Goal: Navigation & Orientation: Understand site structure

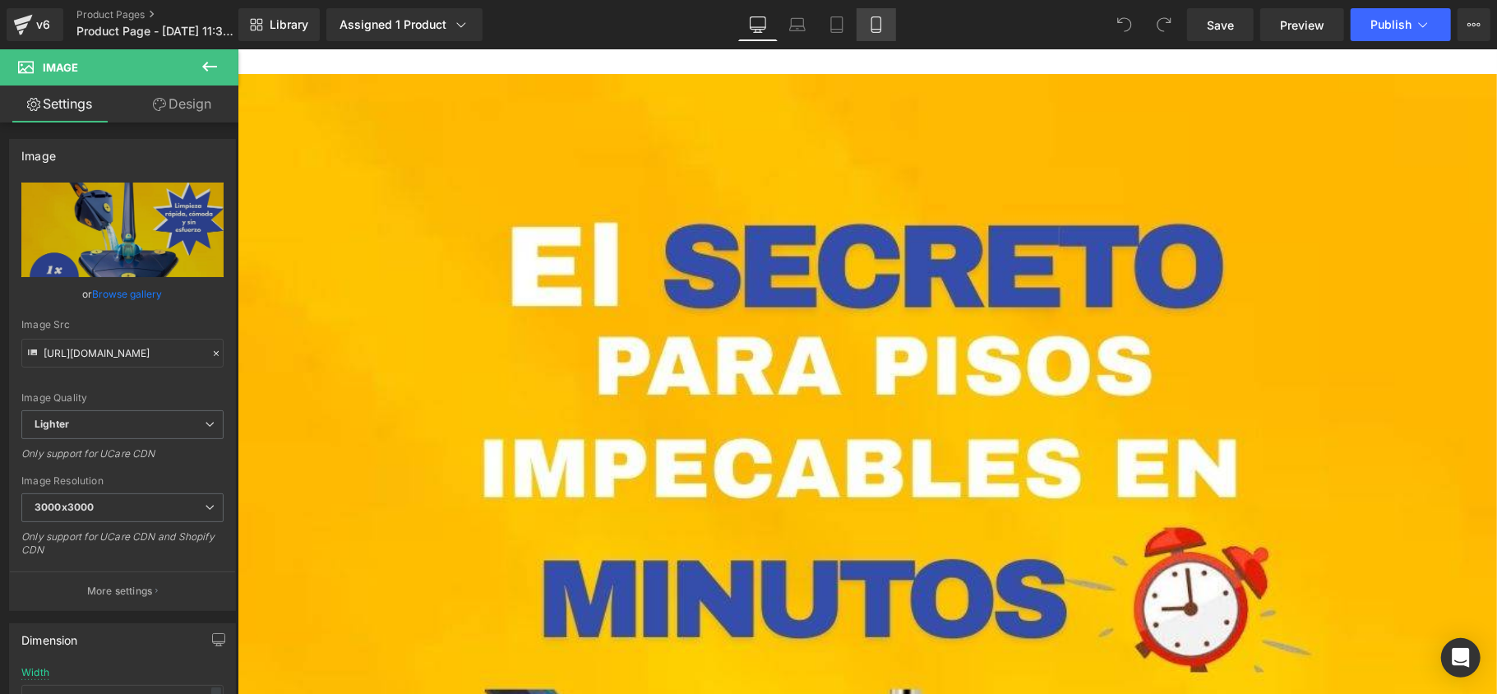
click at [863, 31] on link "Mobile" at bounding box center [876, 24] width 39 height 33
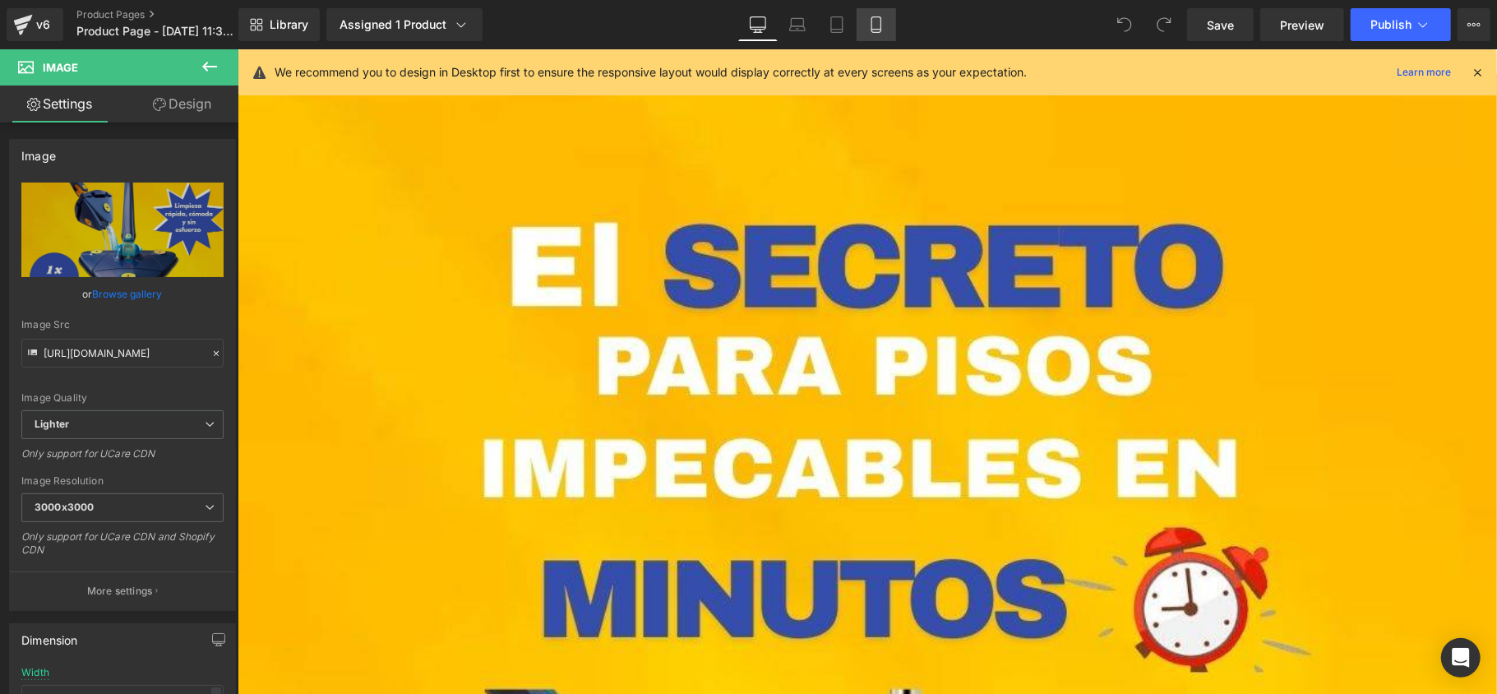
click at [875, 28] on icon at bounding box center [876, 24] width 16 height 16
drag, startPoint x: 891, startPoint y: 18, endPoint x: 890, endPoint y: 27, distance: 9.2
click at [891, 26] on link "Mobile" at bounding box center [876, 24] width 39 height 33
click at [890, 30] on link "Mobile" at bounding box center [876, 24] width 39 height 33
click at [890, 25] on link "Mobile" at bounding box center [876, 24] width 39 height 33
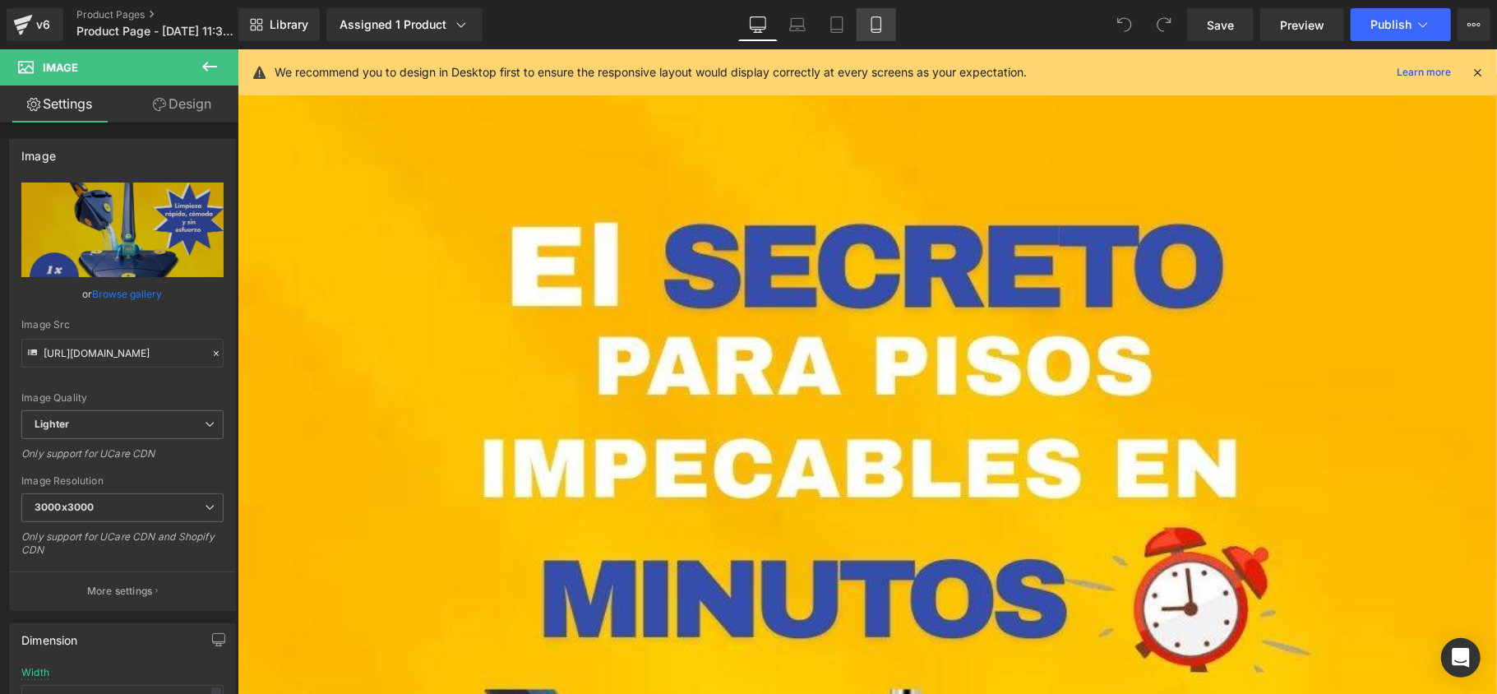
click at [888, 24] on link "Mobile" at bounding box center [876, 24] width 39 height 33
click at [886, 24] on link "Mobile" at bounding box center [876, 24] width 39 height 33
click at [836, 25] on icon at bounding box center [837, 24] width 16 height 16
click at [811, 24] on link "Laptop" at bounding box center [797, 24] width 39 height 33
click at [728, 24] on div "Library Assigned 1 Product Product Preview Trapeador Mágico 360º – Limpieza Pro…" at bounding box center [867, 24] width 1259 height 33
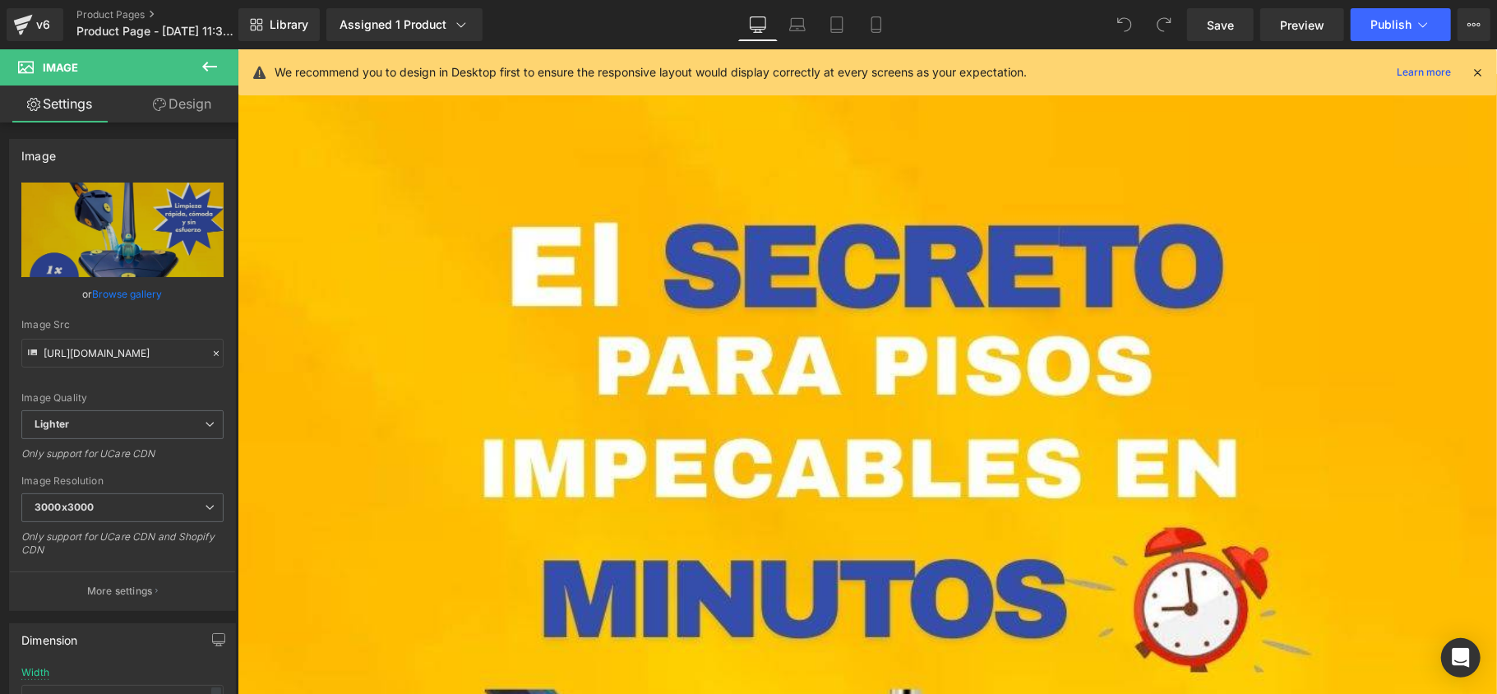
click at [1468, 67] on div "We recommend you to design in Desktop first to ensure the responsive layout wou…" at bounding box center [873, 72] width 1197 height 20
click at [1471, 67] on div "We recommend you to design in Desktop first to ensure the responsive layout wou…" at bounding box center [880, 72] width 1210 height 20
click at [1474, 65] on icon at bounding box center [1477, 72] width 15 height 15
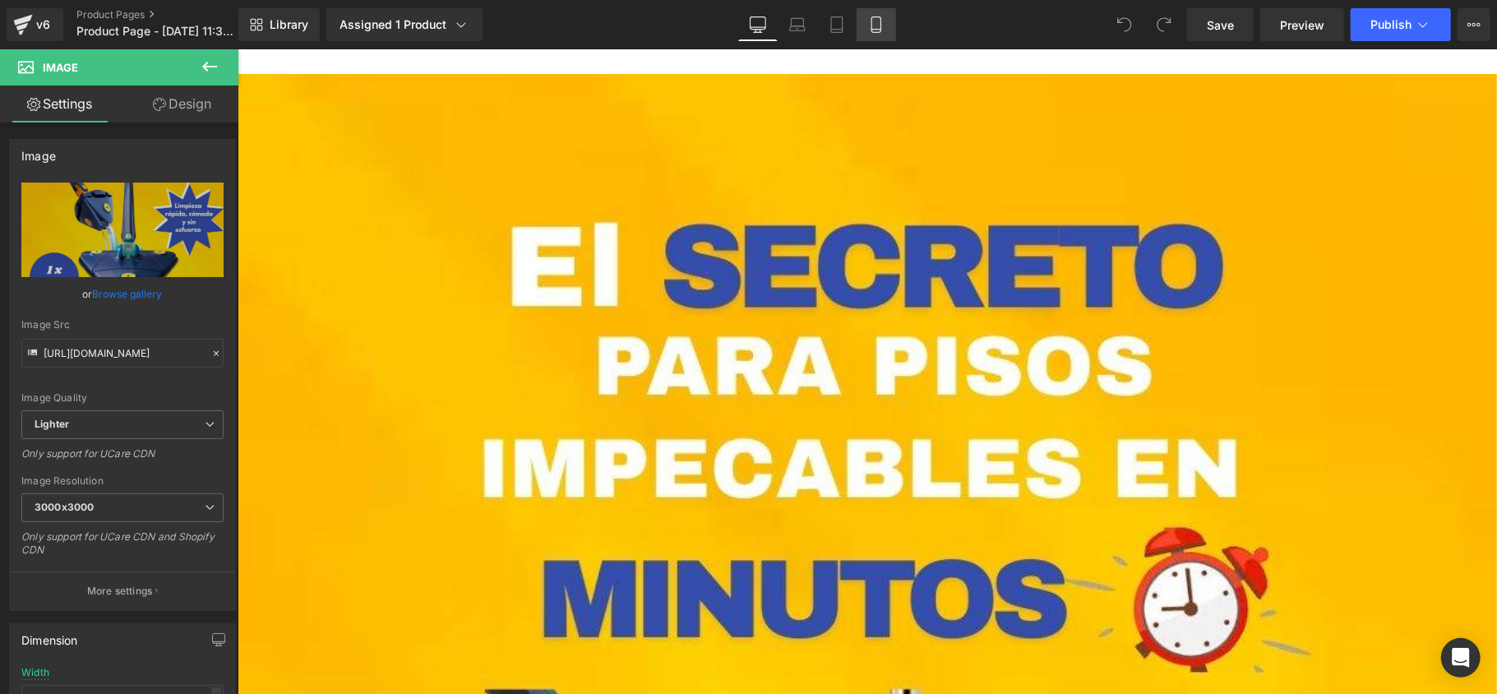
click at [890, 27] on link "Mobile" at bounding box center [876, 24] width 39 height 33
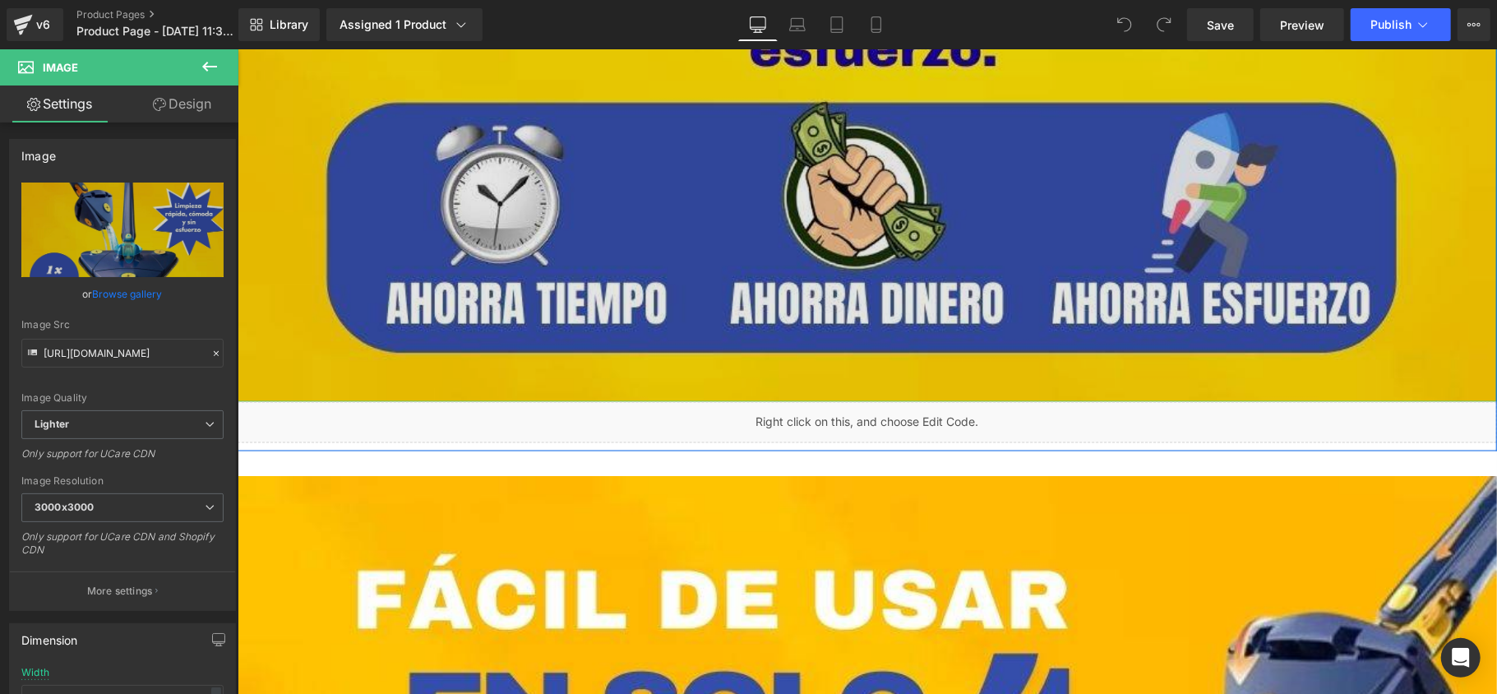
scroll to position [1754, 0]
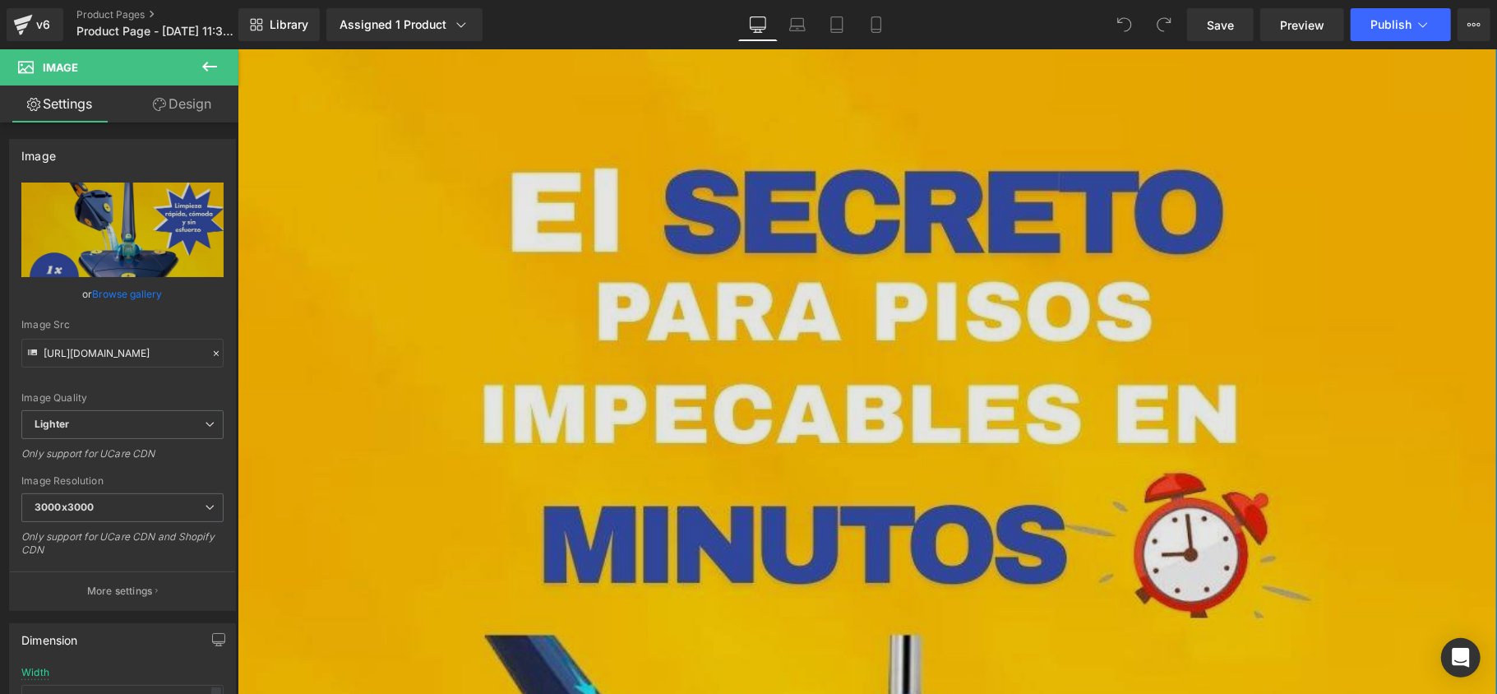
scroll to position [0, 0]
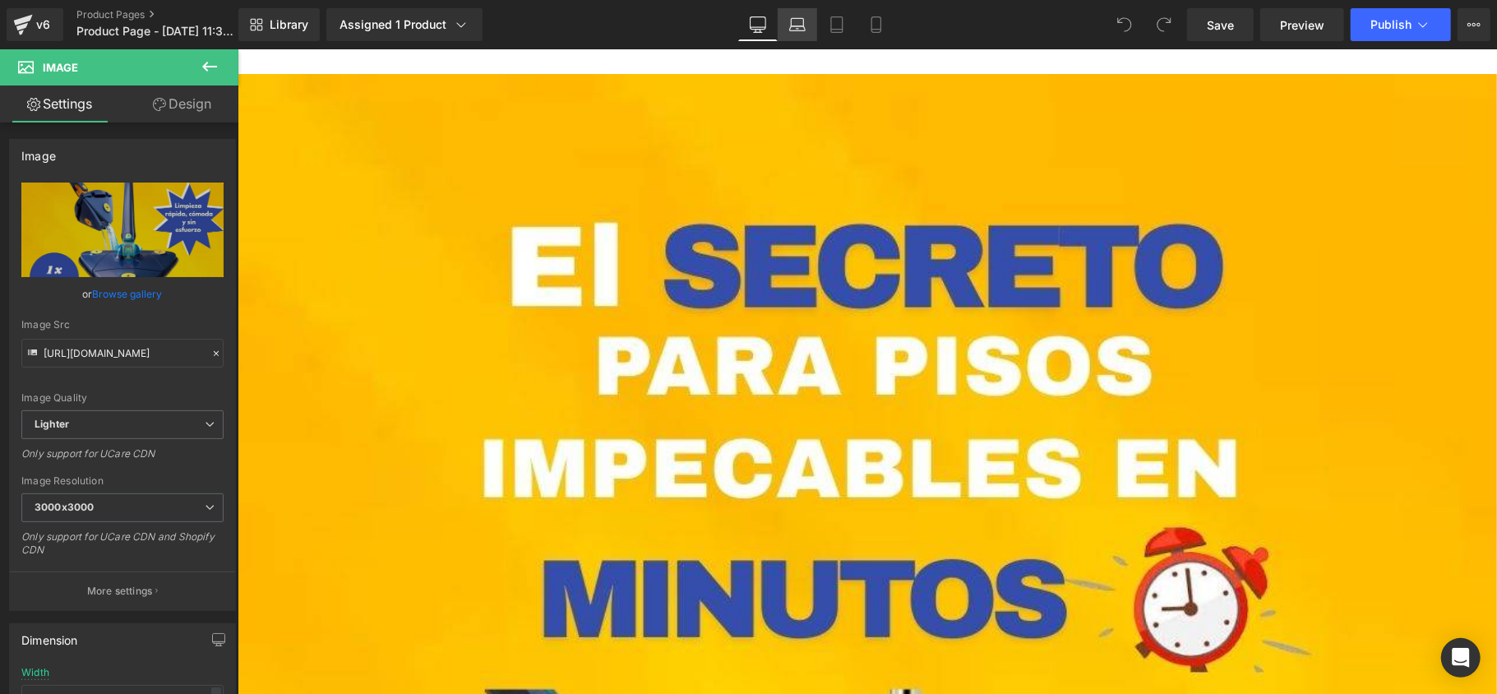
click at [798, 17] on link "Laptop" at bounding box center [797, 24] width 39 height 33
click at [822, 18] on link "Tablet" at bounding box center [836, 24] width 39 height 33
click at [824, 20] on link "Tablet" at bounding box center [836, 24] width 39 height 33
click at [868, 27] on icon at bounding box center [876, 24] width 16 height 16
click at [868, 30] on icon at bounding box center [876, 24] width 16 height 16
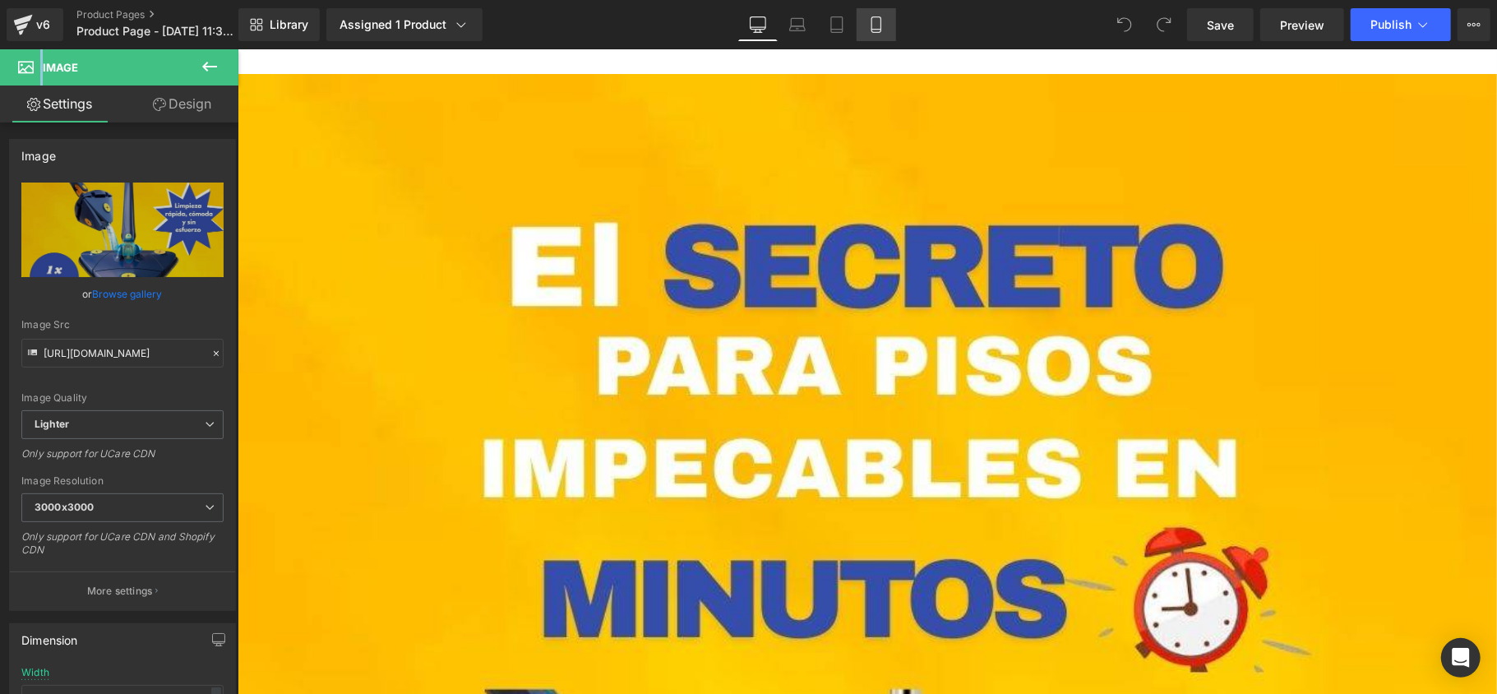
click at [868, 30] on icon at bounding box center [876, 24] width 16 height 16
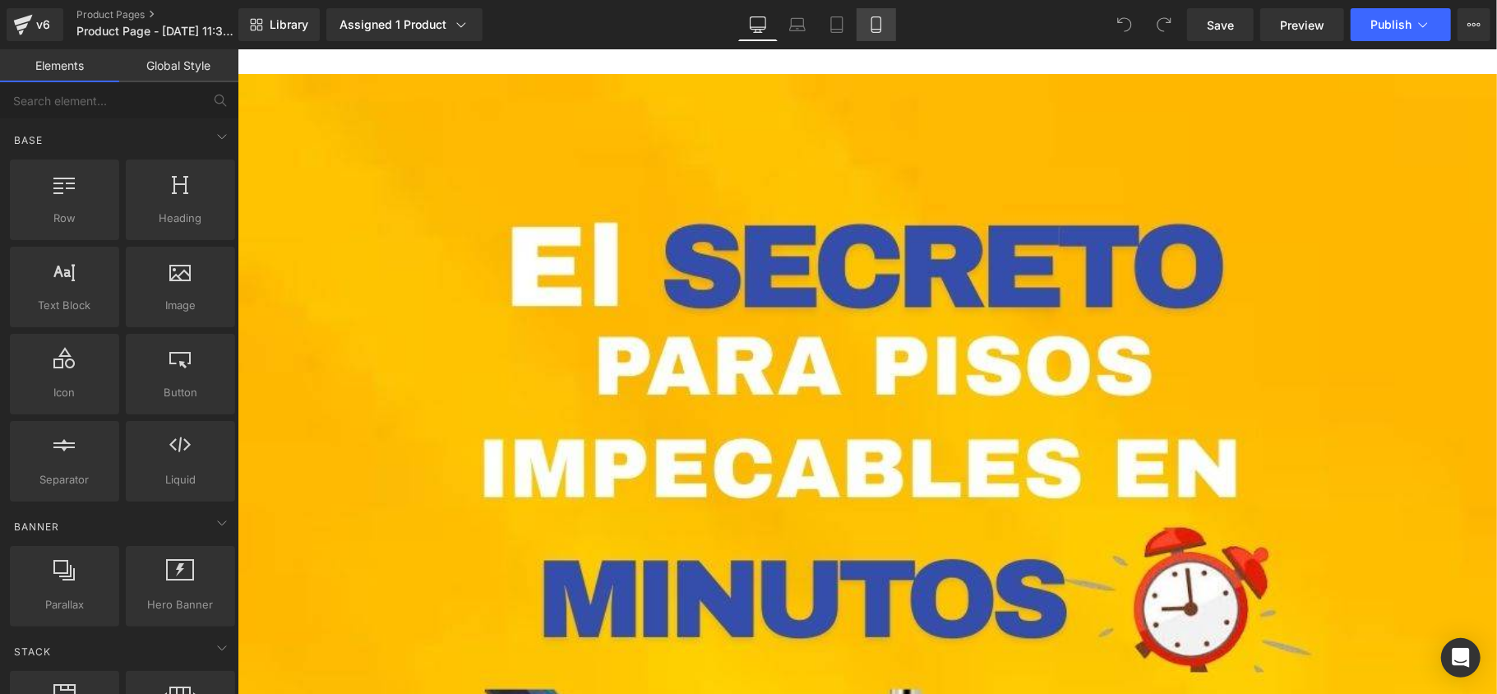
click at [868, 30] on icon at bounding box center [876, 24] width 16 height 16
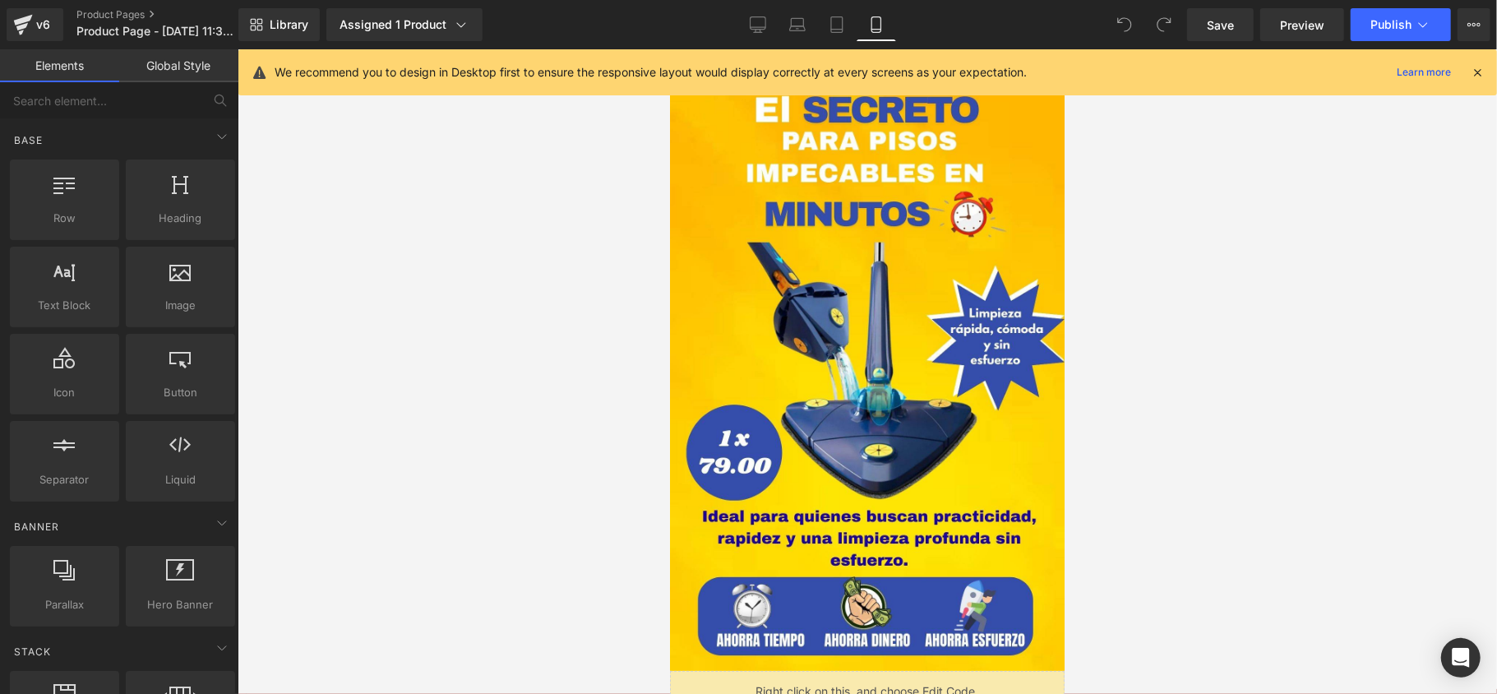
click at [1481, 67] on icon at bounding box center [1477, 72] width 15 height 15
